Goal: Transaction & Acquisition: Purchase product/service

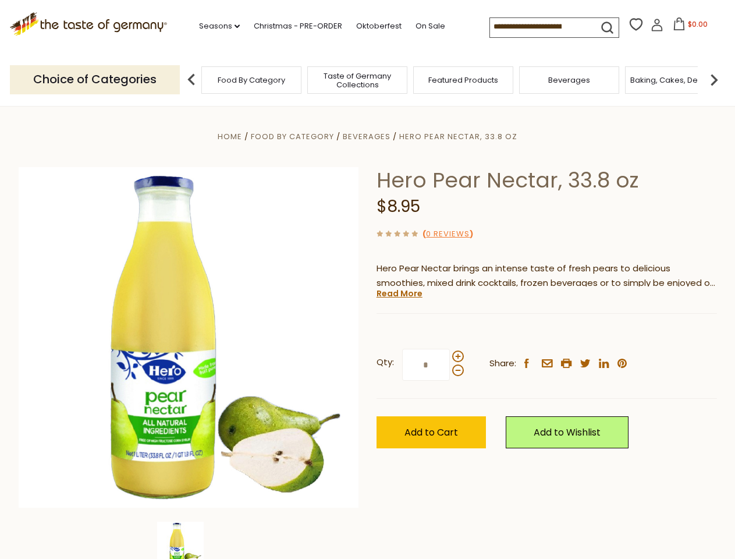
click at [367, 279] on div "Home Food By Category [GEOGRAPHIC_DATA] Hero Pear Nectar, 33.8 oz Hero Pear Nec…" at bounding box center [368, 353] width 716 height 448
click at [215, 26] on link "Seasons dropdown_arrow" at bounding box center [219, 26] width 41 height 13
click at [540, 27] on input at bounding box center [539, 26] width 98 height 16
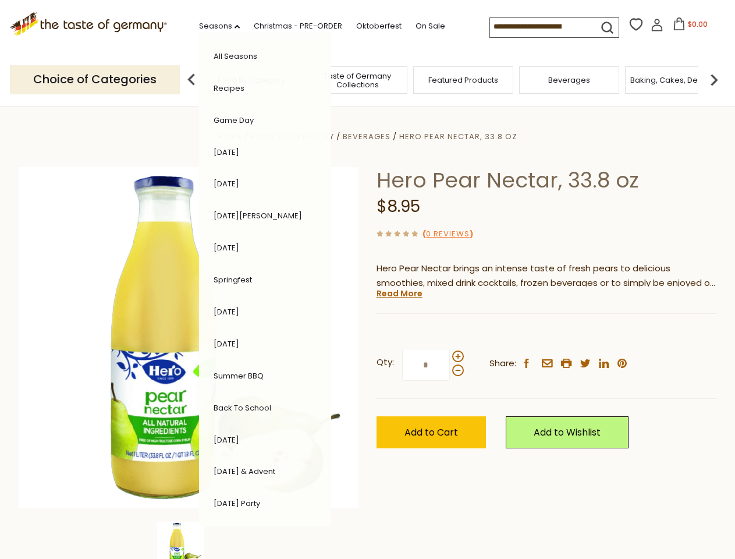
click at [688, 27] on span "$0.00" at bounding box center [698, 24] width 20 height 10
click at [199, 79] on div "All Seasons Recipes Game Day [DATE] [DATE] [DATE][PERSON_NAME] [DATE] Springfes…" at bounding box center [265, 280] width 132 height 494
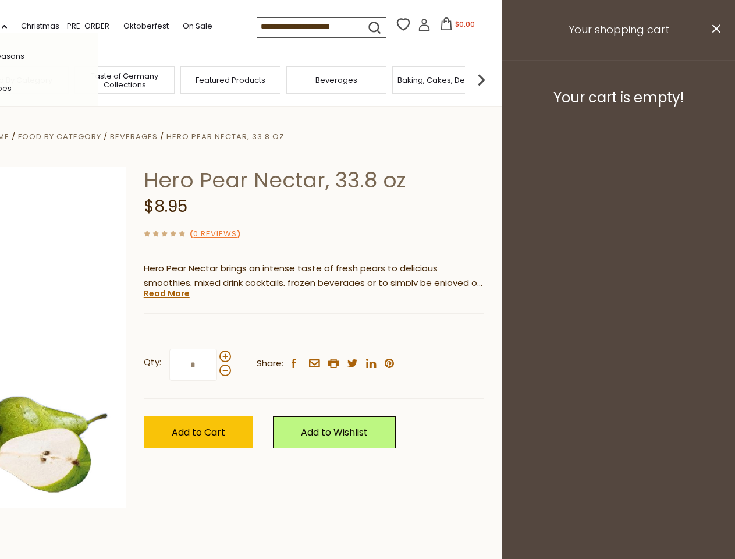
click at [367, 332] on div "Qty: * Share: facebook email printer twitter linkedin pinterest" at bounding box center [314, 365] width 341 height 68
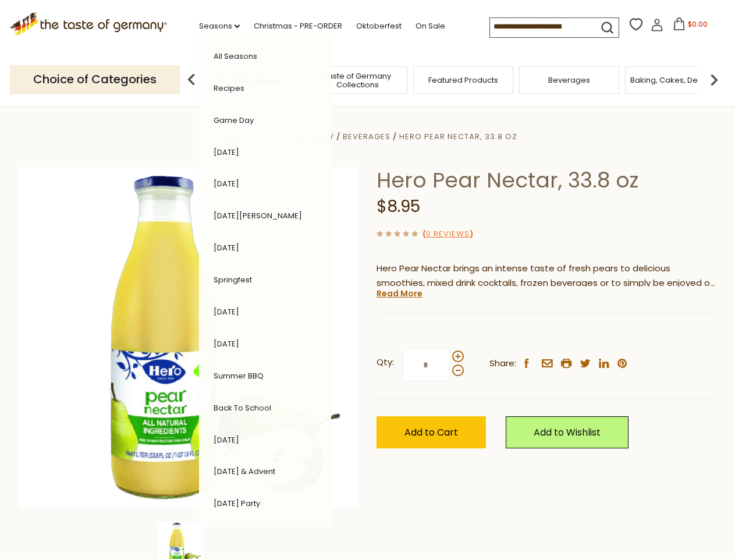
click at [189, 540] on div "Home Food By Category [GEOGRAPHIC_DATA] Hero Pear Nectar, 33.8 oz Hero Pear Nec…" at bounding box center [368, 353] width 716 height 448
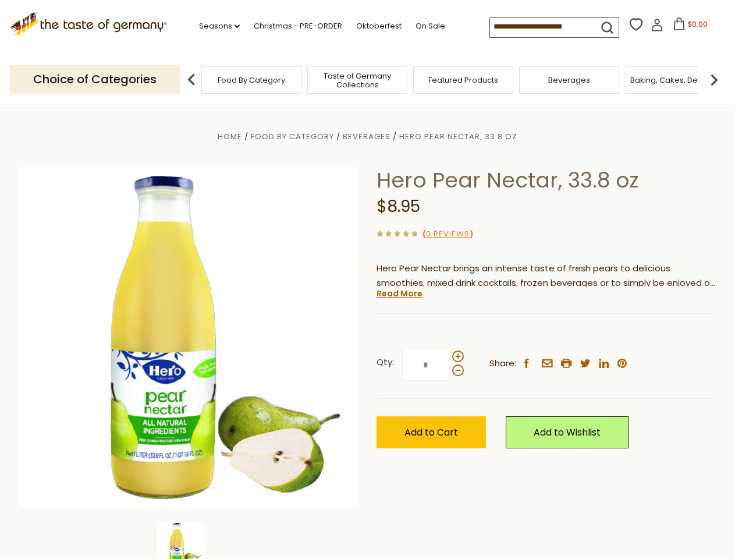
click at [189, 540] on div "Home Food By Category [GEOGRAPHIC_DATA] Hero Pear Nectar, 33.8 oz Hero Pear Nec…" at bounding box center [368, 353] width 716 height 448
click at [399, 293] on div "Hero Pear Nectar, 33.8 oz $8.95 ( 0 Reviews ) Hero Pear Nectar brings an intens…" at bounding box center [547, 320] width 341 height 307
